Goal: Book appointment/travel/reservation: Book appointment/travel/reservation

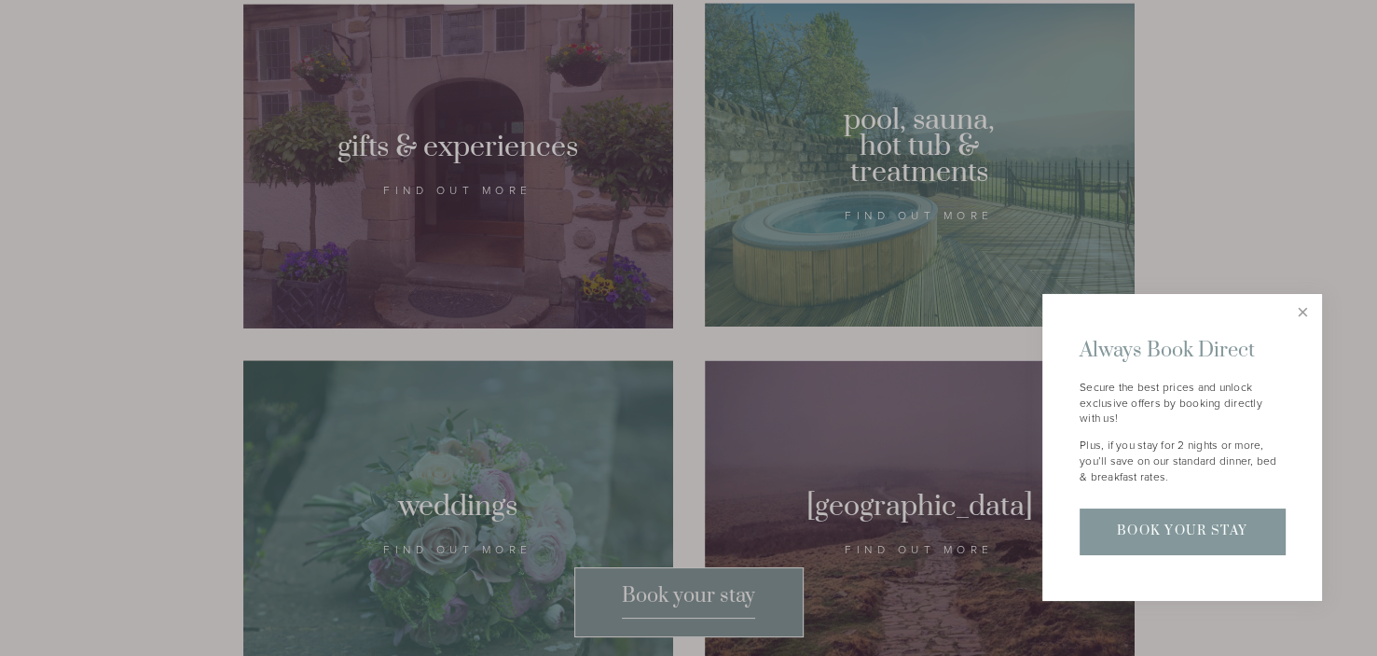
scroll to position [1678, 0]
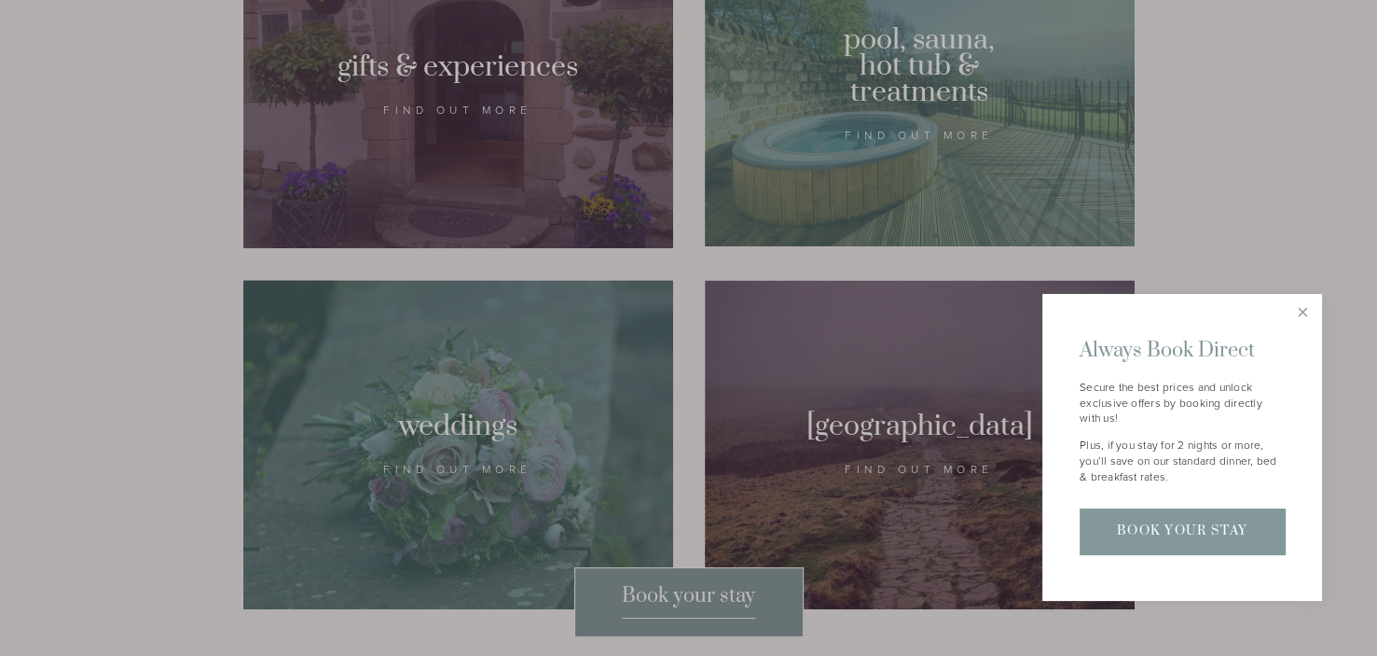
click at [837, 247] on div at bounding box center [688, 328] width 1377 height 656
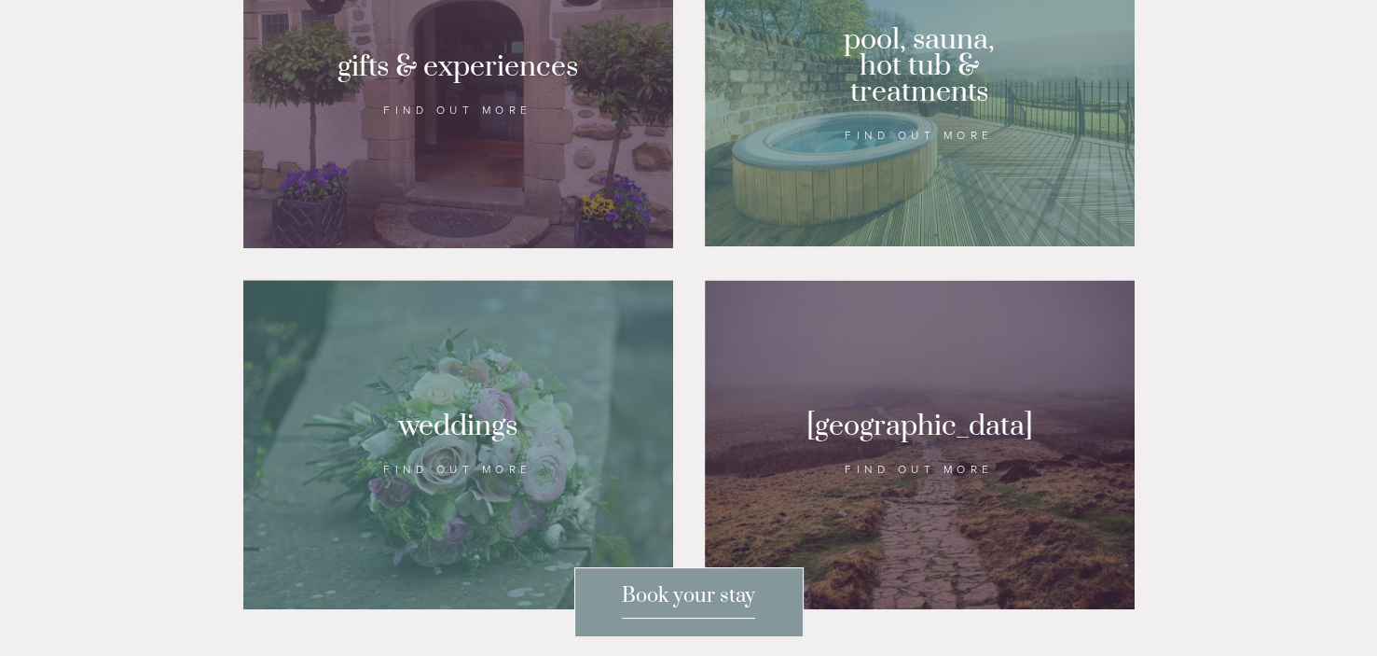
click at [920, 237] on div at bounding box center [920, 85] width 430 height 324
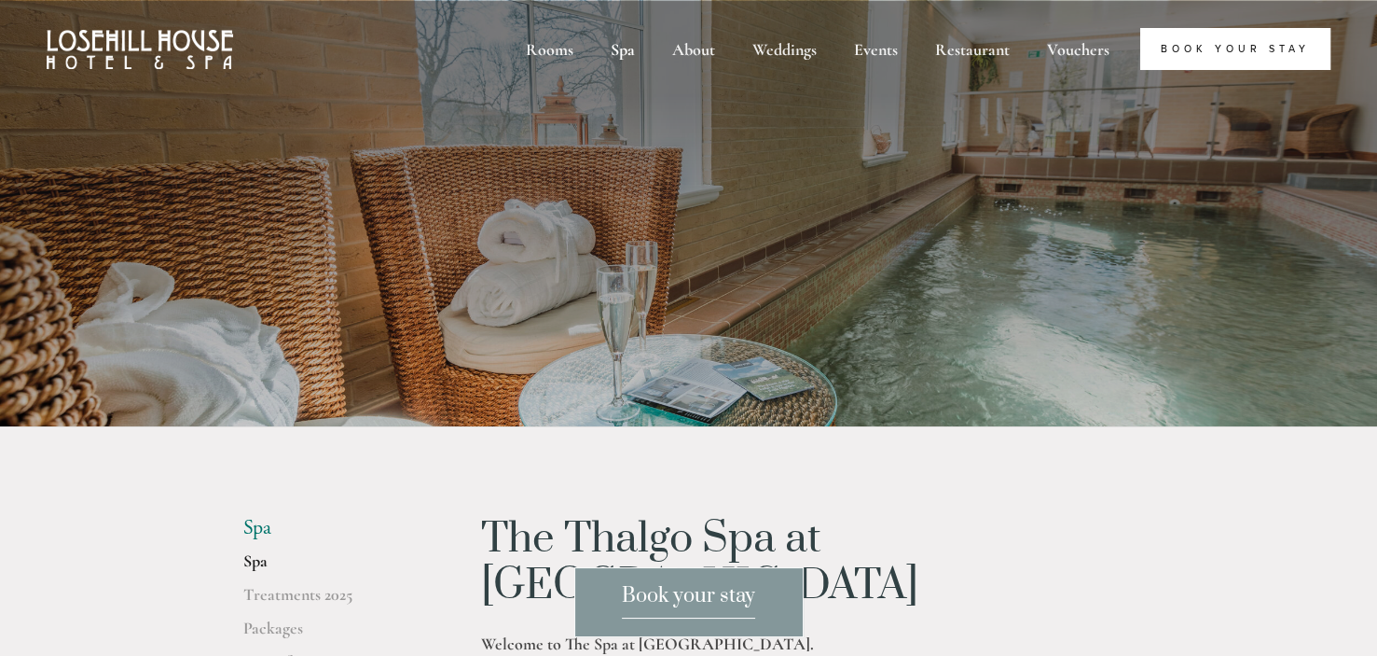
click at [1263, 51] on link "Book Your Stay" at bounding box center [1235, 49] width 190 height 42
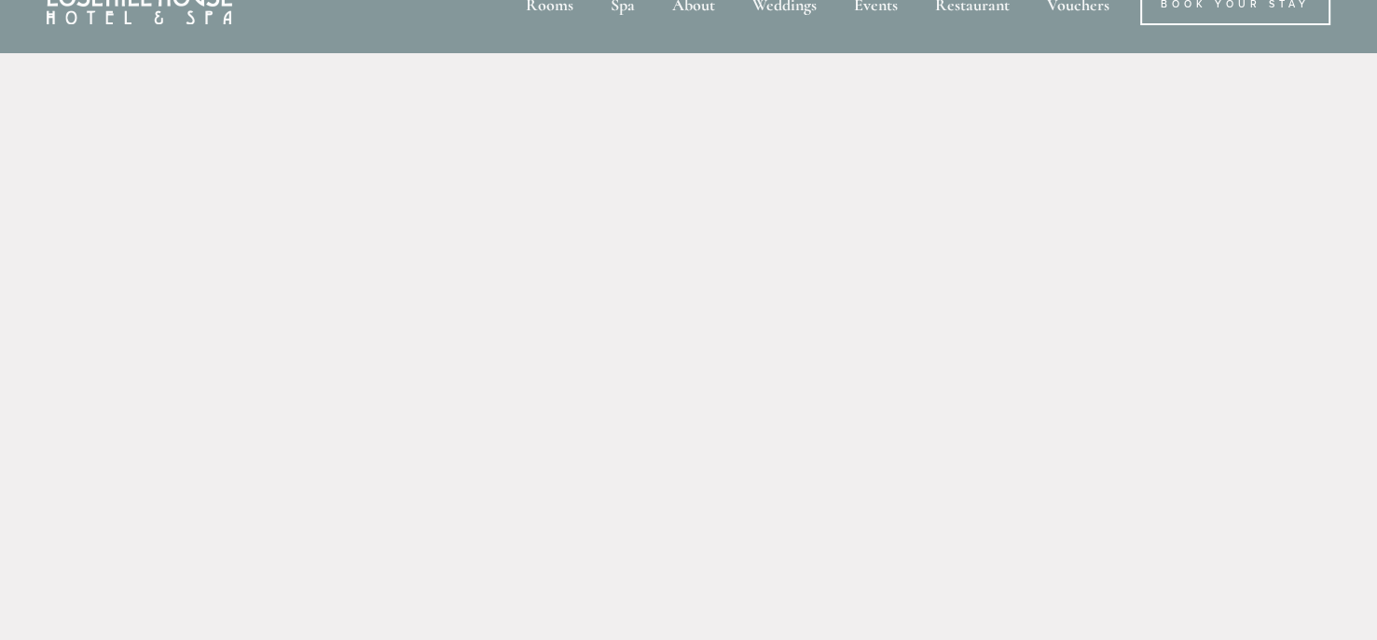
scroll to position [22, 0]
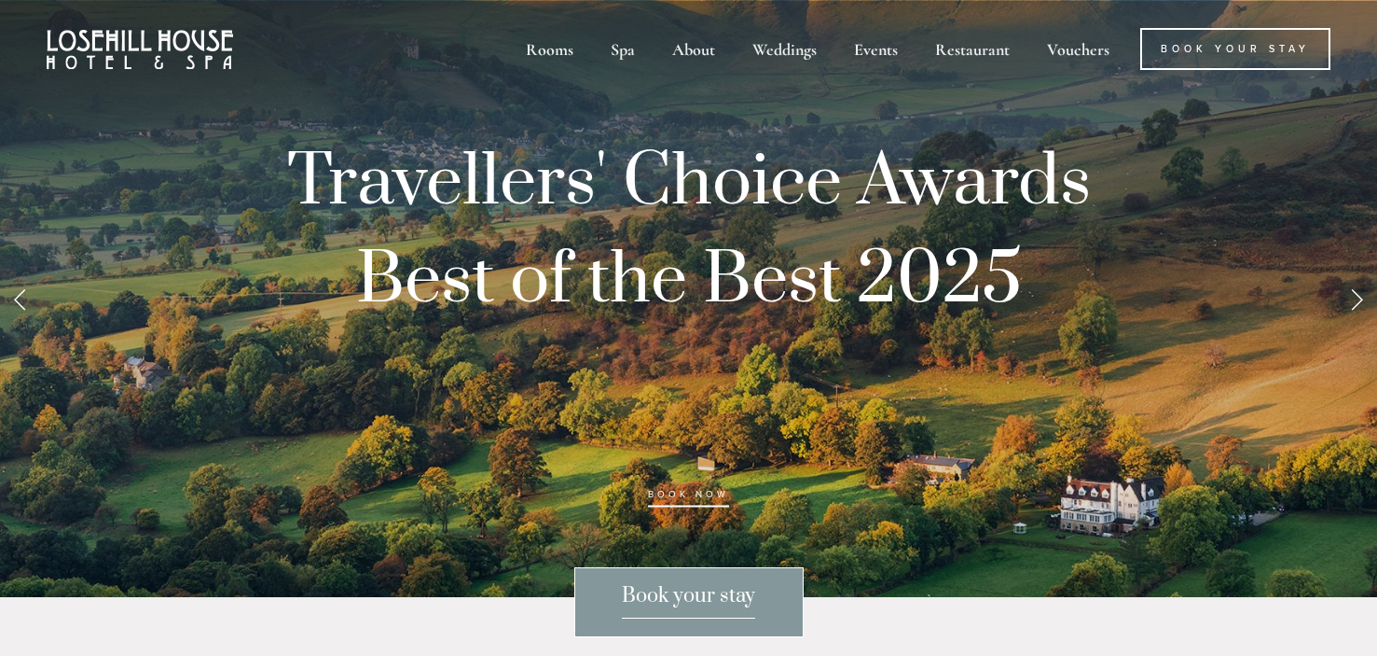
scroll to position [1678, 0]
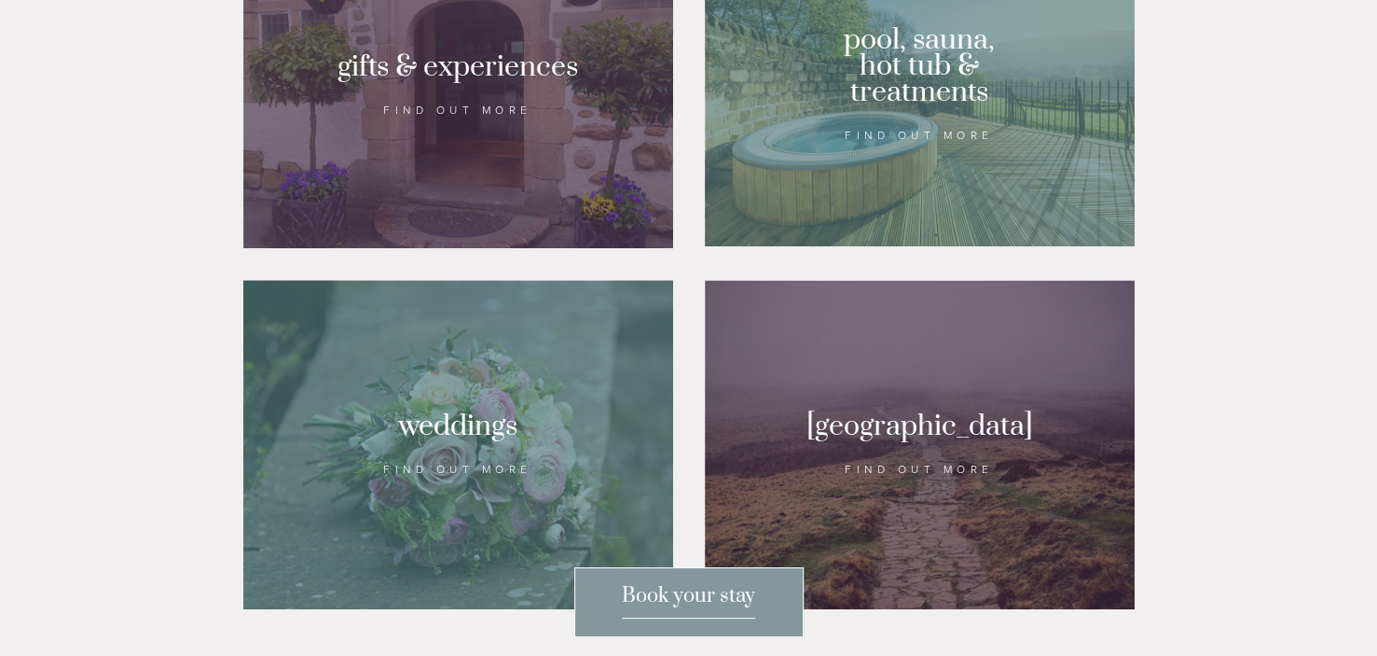
click at [921, 176] on div at bounding box center [920, 85] width 430 height 324
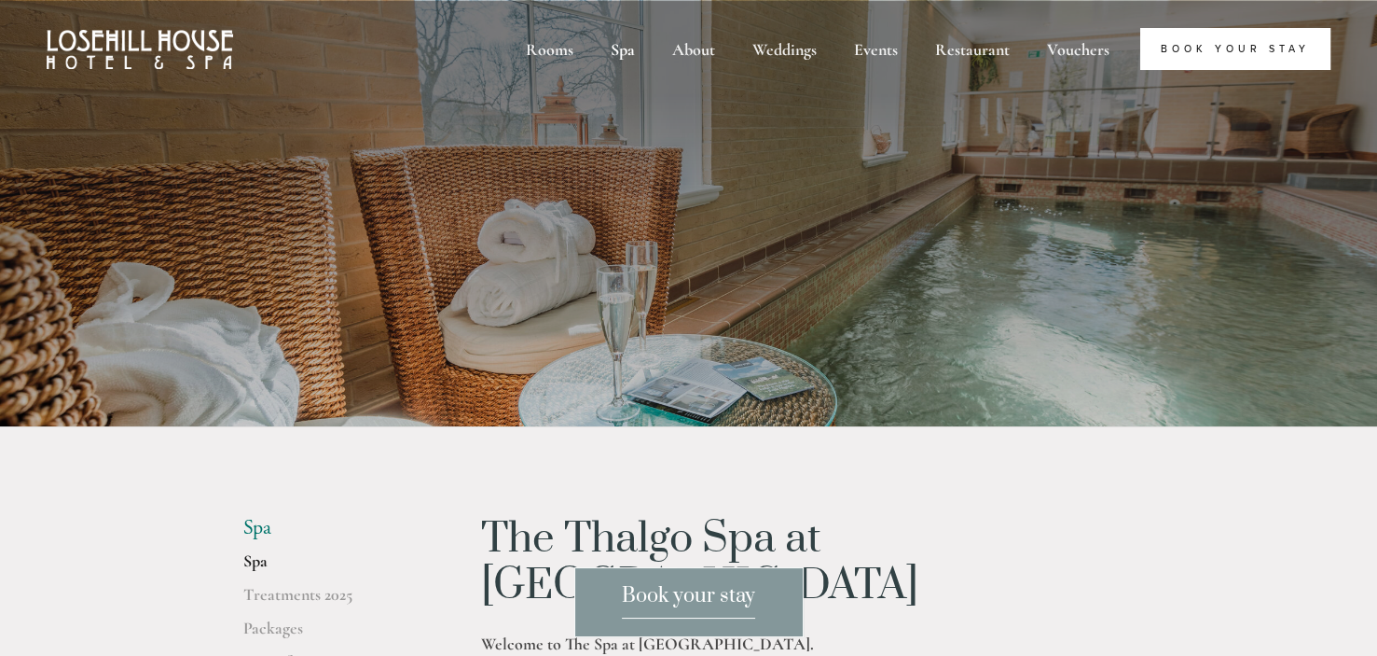
click at [1175, 48] on link "Book Your Stay" at bounding box center [1235, 49] width 190 height 42
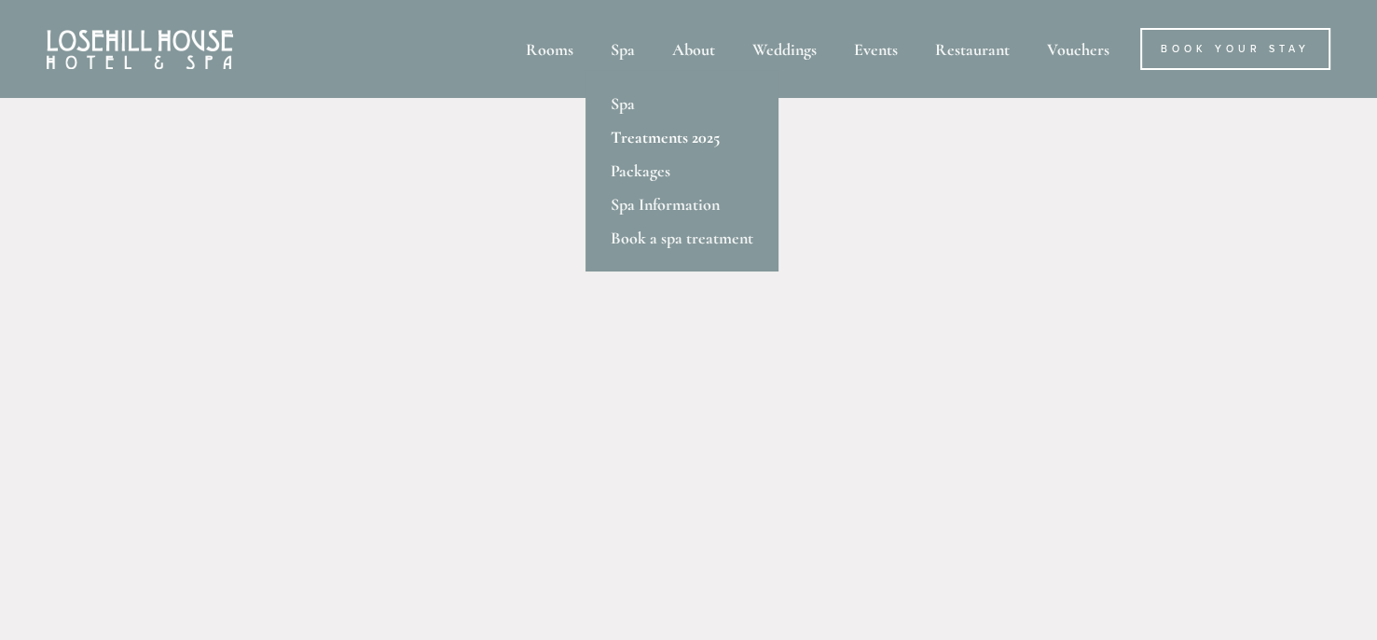
click at [634, 134] on link "Treatments 2025" at bounding box center [682, 137] width 193 height 34
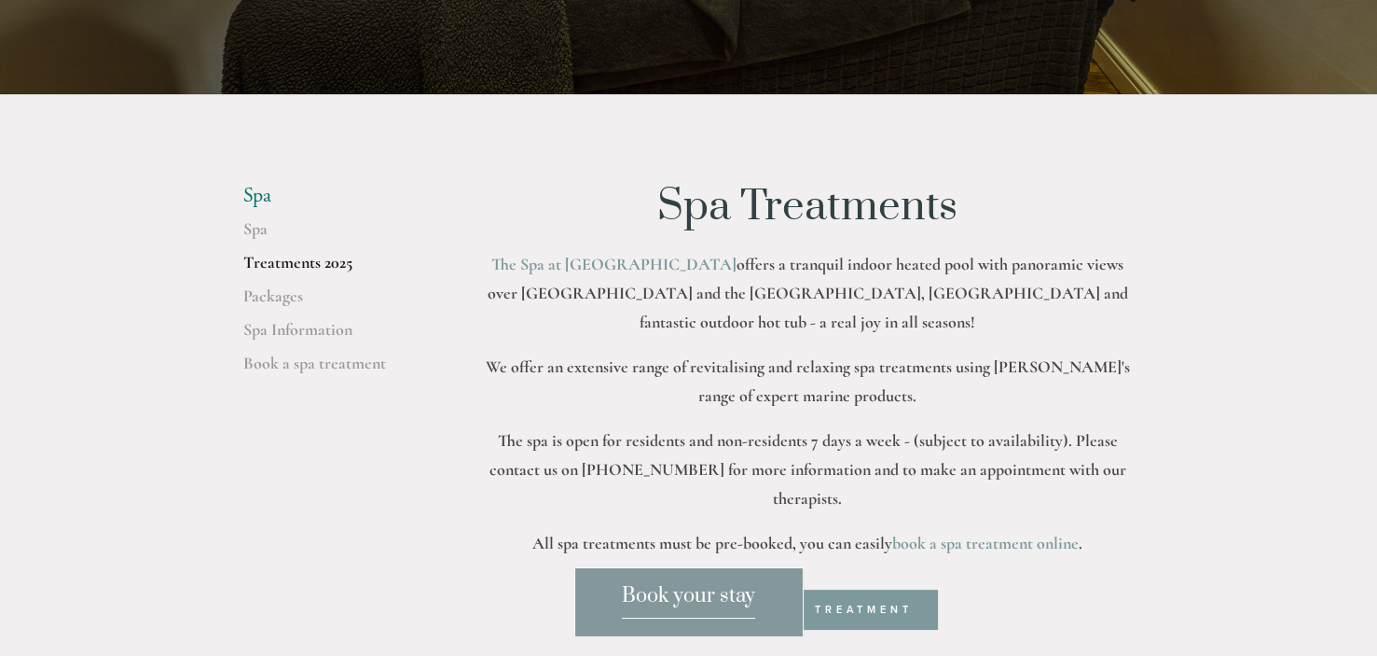
scroll to position [466, 0]
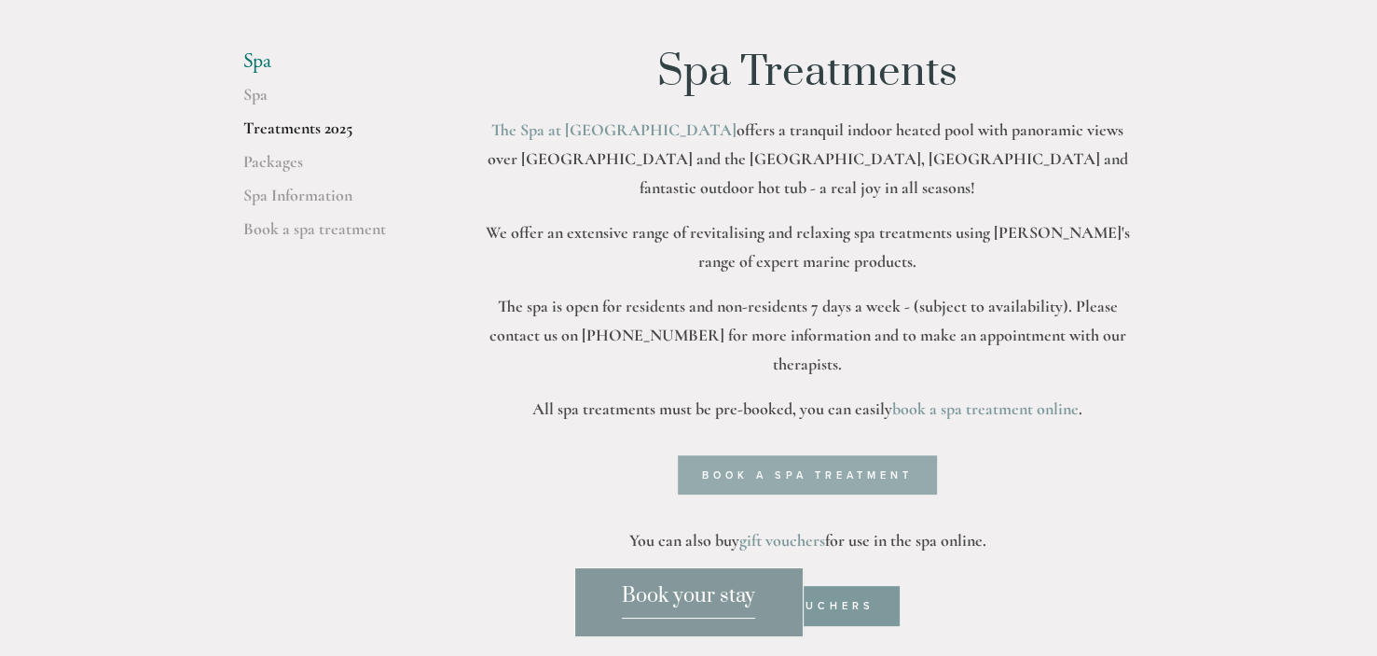
click at [774, 455] on link "Book a spa treatment" at bounding box center [807, 474] width 259 height 39
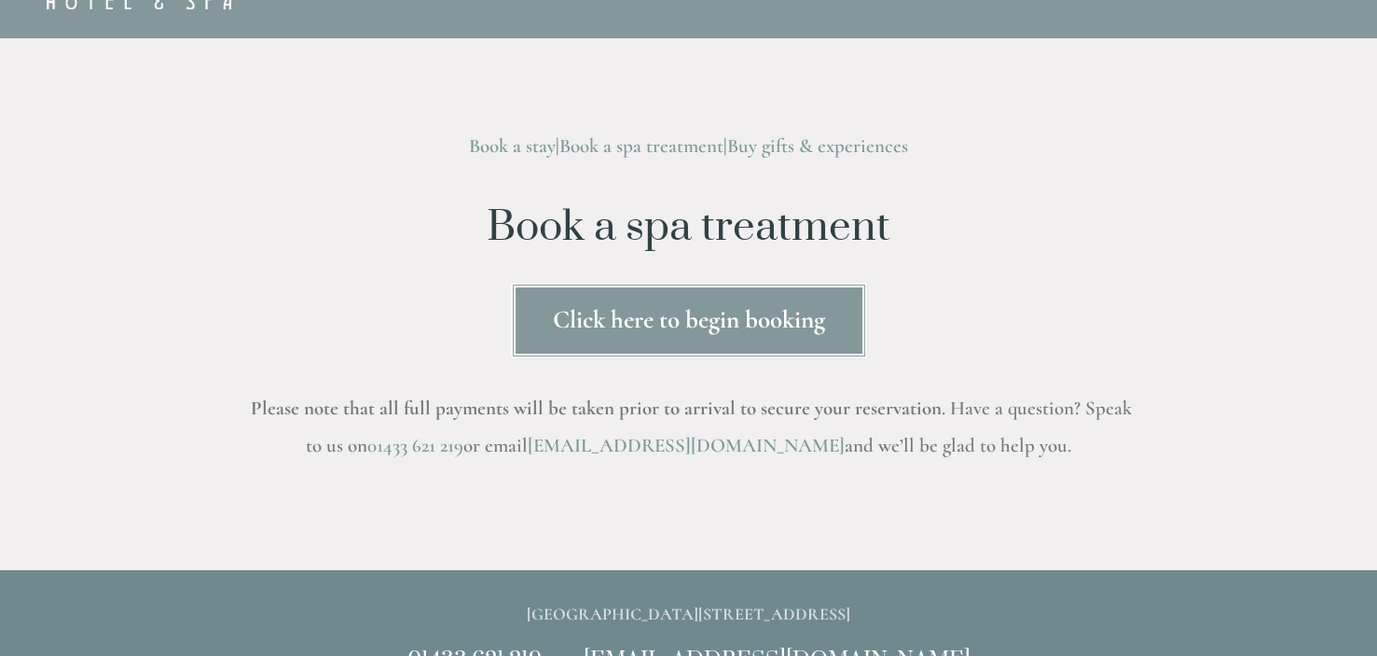
scroll to position [93, 0]
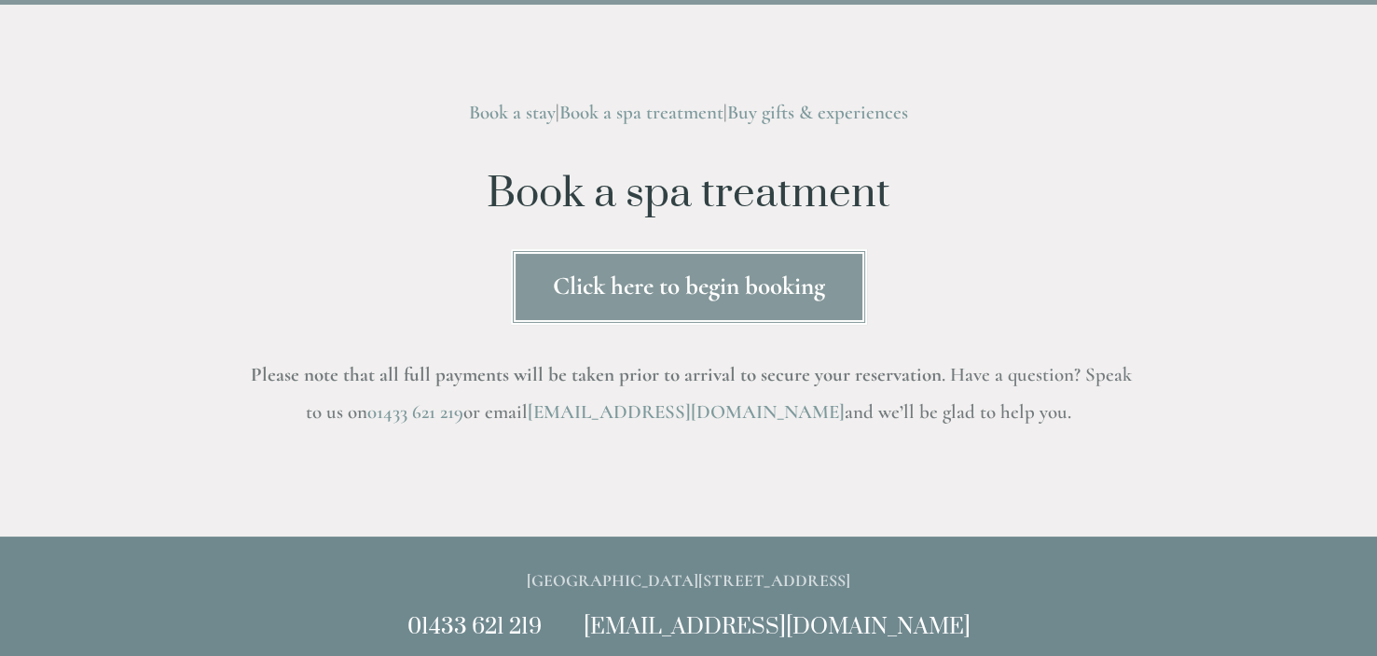
click at [645, 295] on link "Click here to begin booking" at bounding box center [689, 287] width 356 height 76
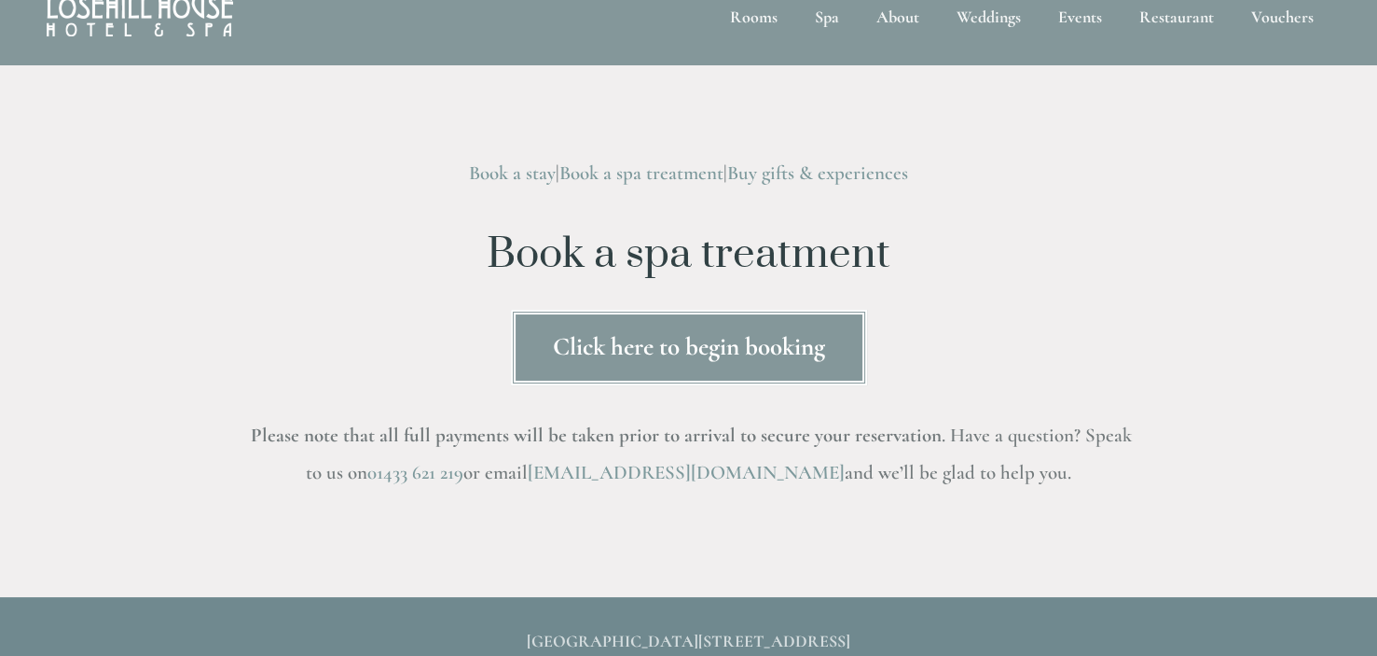
scroll to position [0, 0]
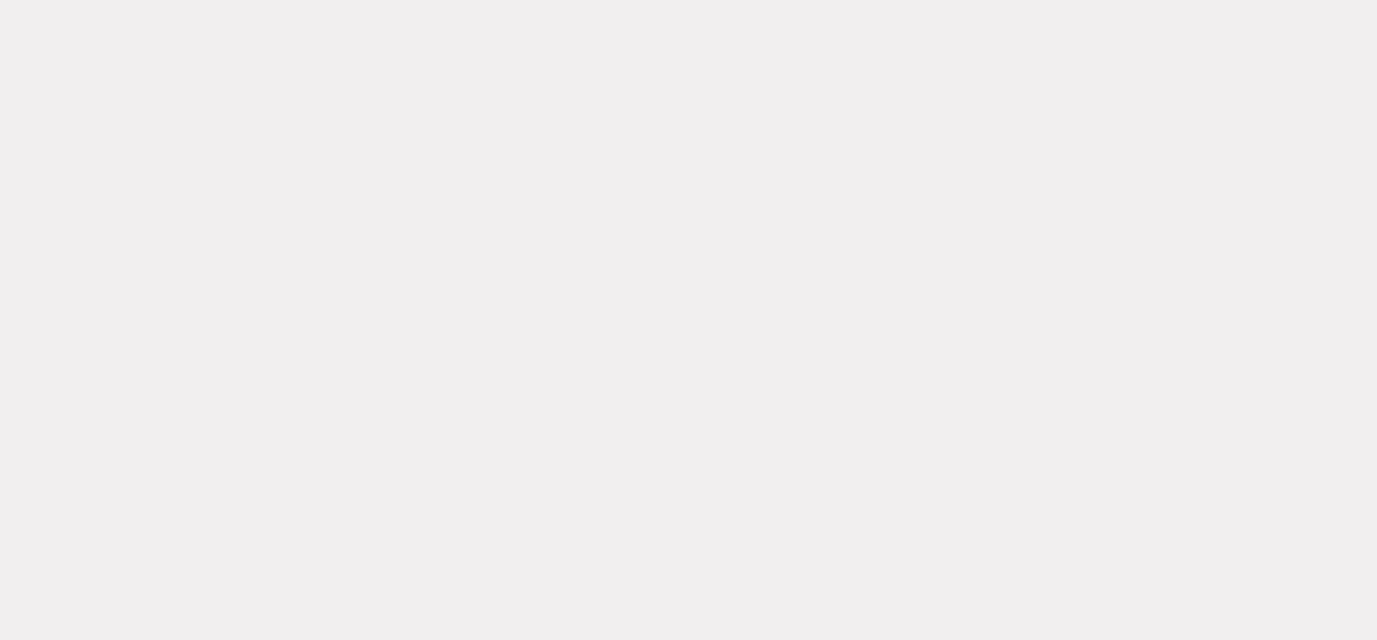
scroll to position [98, 0]
